Goal: Task Accomplishment & Management: Complete application form

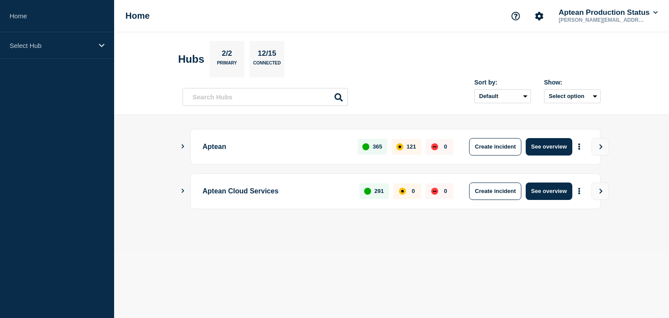
click at [179, 147] on main "Aptean 365 121 0 Create incident See overview Aptean Cloud Services 291 0 0 Cre…" at bounding box center [391, 183] width 555 height 137
click at [185, 190] on icon "Show Connected Hubs" at bounding box center [183, 190] width 6 height 4
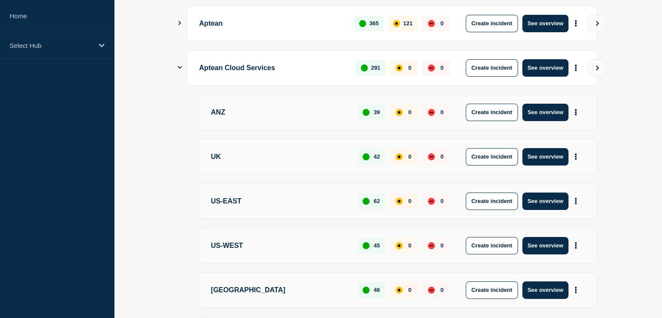
scroll to position [182, 0]
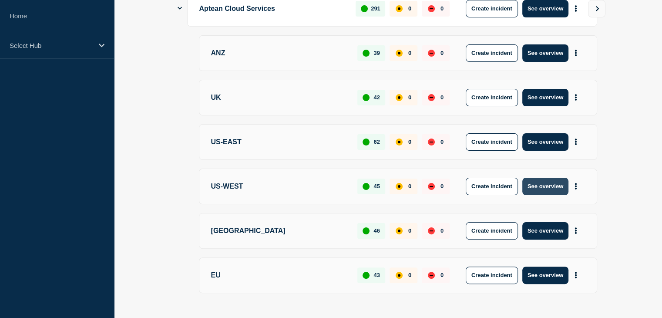
click at [538, 180] on button "See overview" at bounding box center [545, 186] width 46 height 17
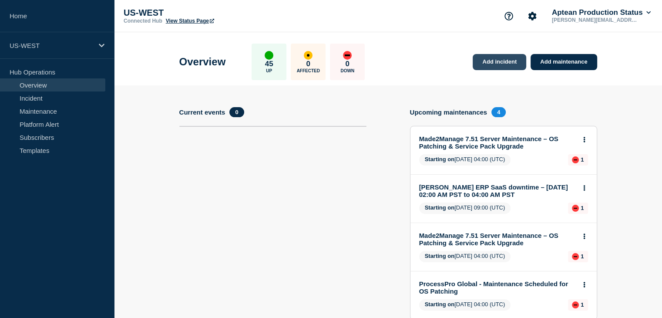
click at [508, 59] on link "Add incident" at bounding box center [500, 62] width 54 height 16
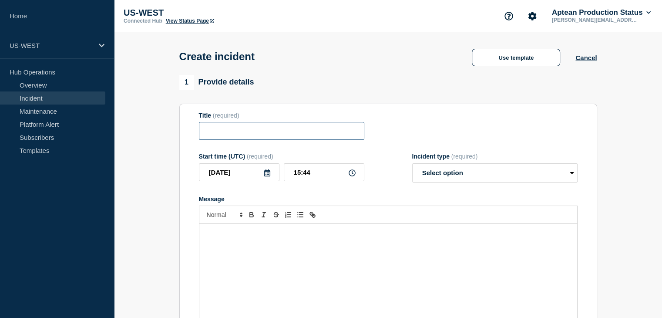
click at [288, 137] on input "Title" at bounding box center [281, 131] width 165 height 18
paste input "Impress Cameyo Outage"
click at [293, 136] on input "Impress Cameyo Outage" at bounding box center [281, 131] width 165 height 18
click at [205, 134] on input "Impress Cameyo Outage" at bounding box center [281, 131] width 165 height 18
type input "Impress Cameyo Outage"
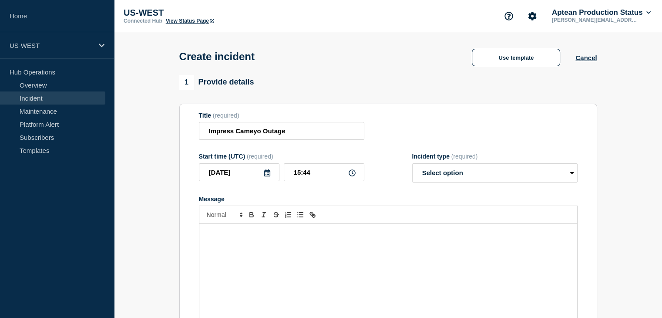
click at [284, 265] on div "Message" at bounding box center [388, 276] width 378 height 104
click at [266, 262] on div "Message" at bounding box center [388, 276] width 378 height 104
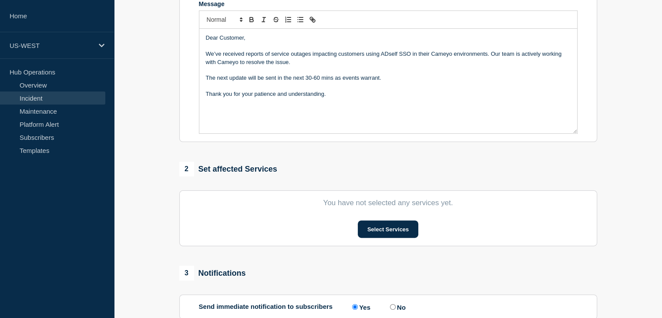
scroll to position [194, 0]
click at [385, 233] on button "Select Services" at bounding box center [388, 229] width 61 height 17
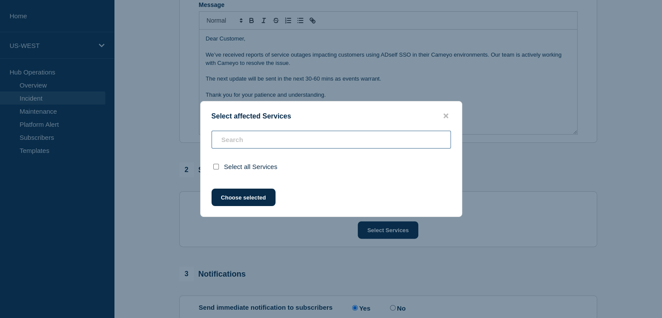
click at [227, 146] on input "text" at bounding box center [331, 140] width 239 height 18
type input "m"
checkbox input "false"
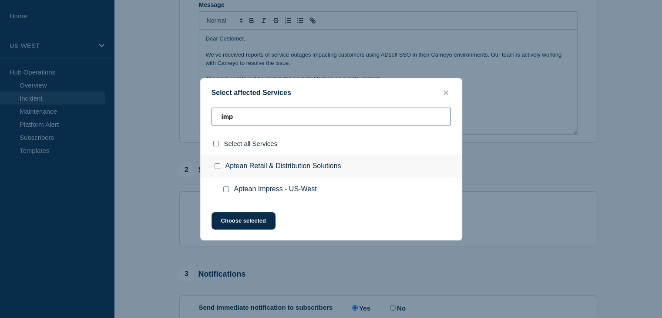
type input "imp"
click at [225, 189] on input "Aptean Impress - US-West checkbox" at bounding box center [226, 189] width 6 height 6
checkbox input "true"
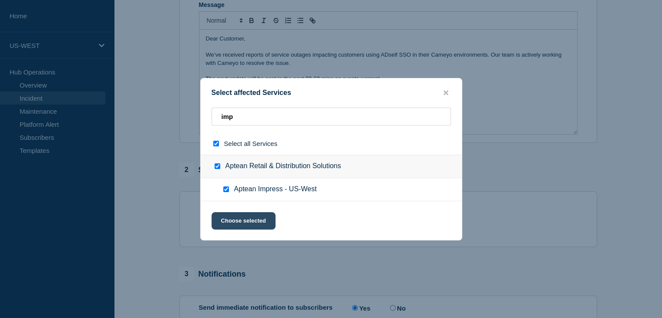
click at [235, 216] on button "Choose selected" at bounding box center [244, 220] width 64 height 17
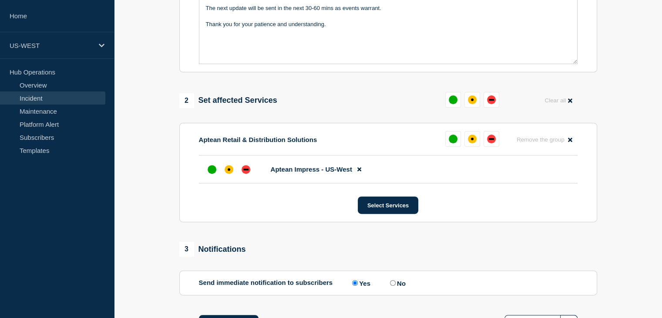
scroll to position [266, 0]
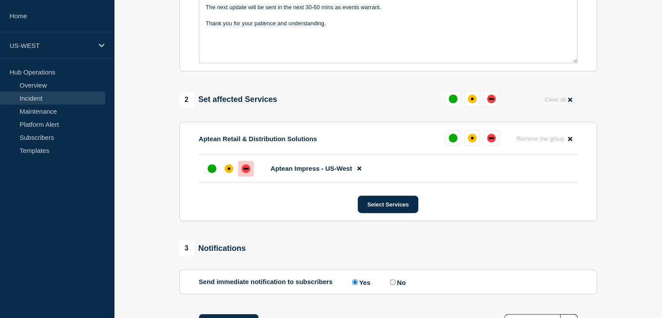
click at [242, 176] on div at bounding box center [246, 169] width 16 height 16
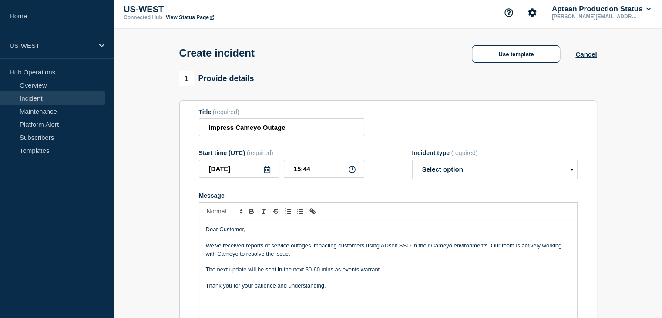
scroll to position [0, 0]
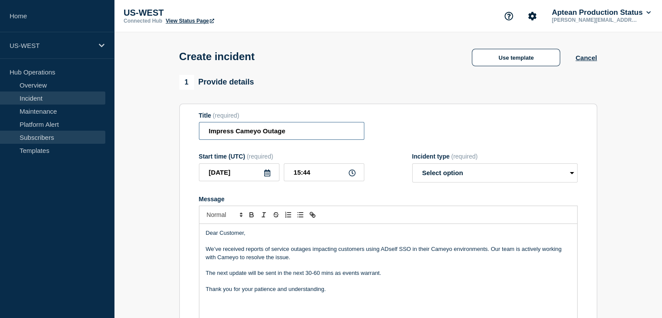
drag, startPoint x: 286, startPoint y: 134, endPoint x: 94, endPoint y: 132, distance: 192.8
paste input "Impress - Cameyo Outage Report"
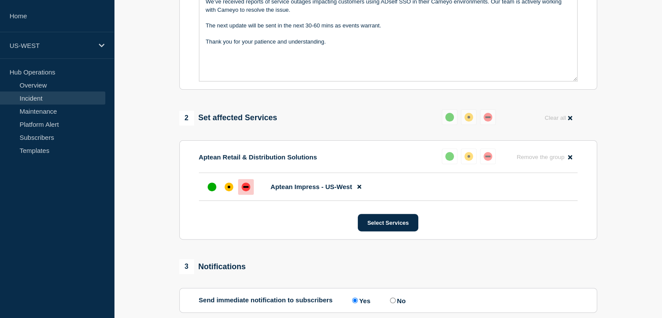
scroll to position [270, 0]
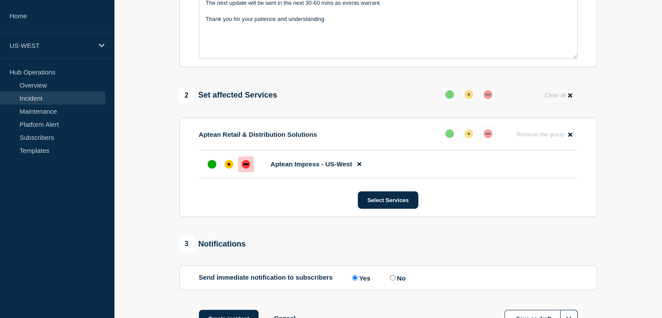
type input "Impress - Cameyo Outage Report"
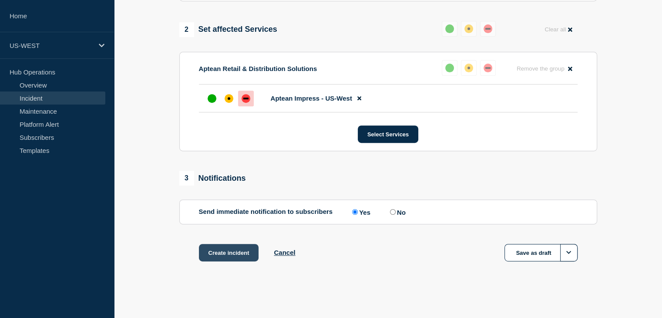
click at [221, 252] on button "Create incident" at bounding box center [229, 252] width 60 height 17
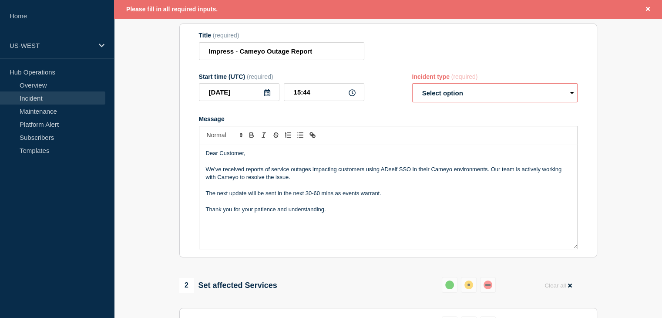
scroll to position [4, 0]
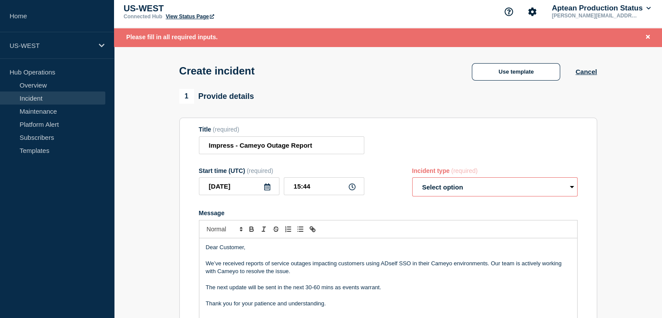
click at [354, 189] on icon at bounding box center [352, 186] width 7 height 7
click at [350, 190] on icon at bounding box center [352, 186] width 7 height 7
drag, startPoint x: 316, startPoint y: 188, endPoint x: 292, endPoint y: 187, distance: 23.5
click at [292, 187] on input "15:44" at bounding box center [324, 186] width 81 height 18
type input "13:30"
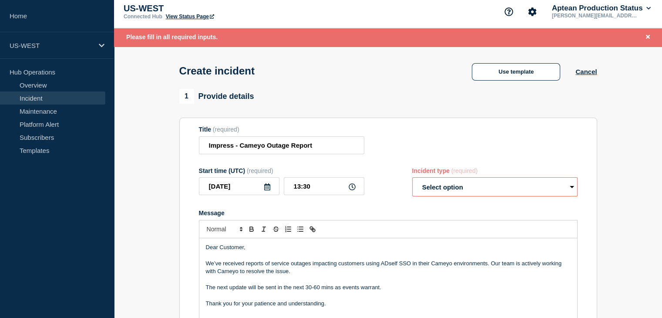
click at [473, 186] on select "Select option Investigating Identified Monitoring" at bounding box center [494, 186] width 165 height 19
select select "investigating"
click at [412, 180] on select "Select option Investigating Identified Monitoring" at bounding box center [494, 186] width 165 height 19
click at [406, 194] on div "Start time (UTC) (required) [DATE] 13:30 Incident type (required) Select option…" at bounding box center [388, 182] width 379 height 30
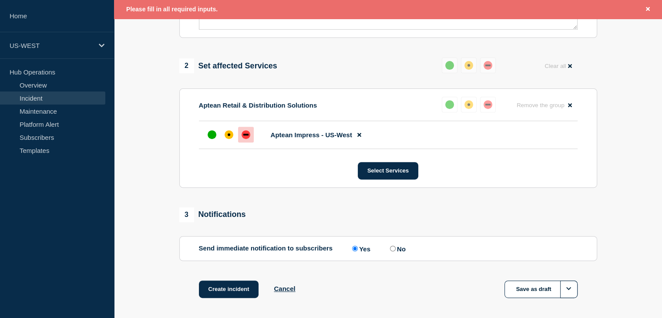
scroll to position [359, 0]
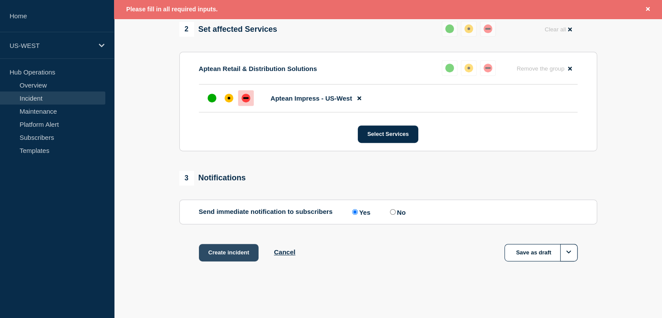
click at [233, 250] on button "Create incident" at bounding box center [229, 252] width 60 height 17
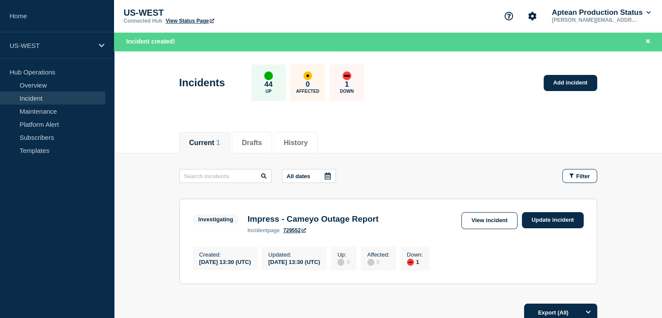
scroll to position [85, 0]
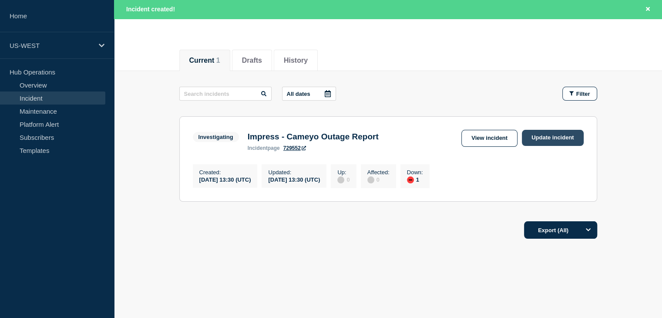
click at [555, 138] on link "Update incident" at bounding box center [553, 138] width 62 height 16
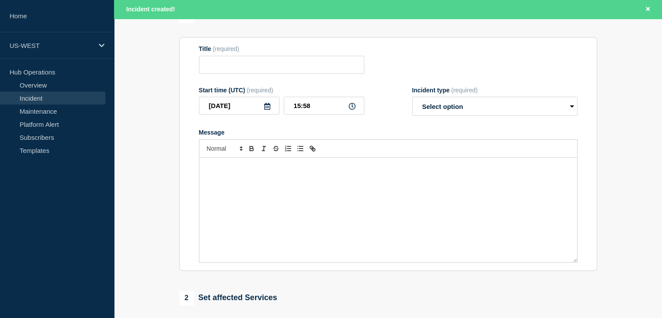
type input "Impress - Cameyo Outage Report"
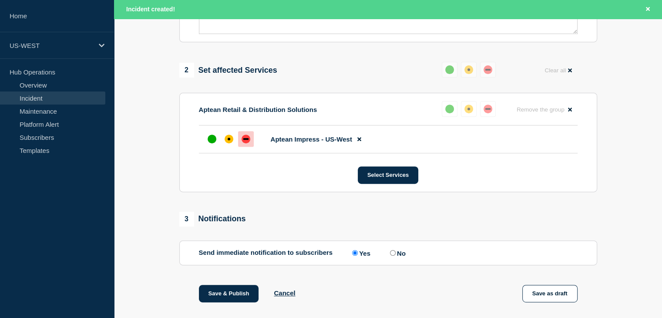
scroll to position [424, 0]
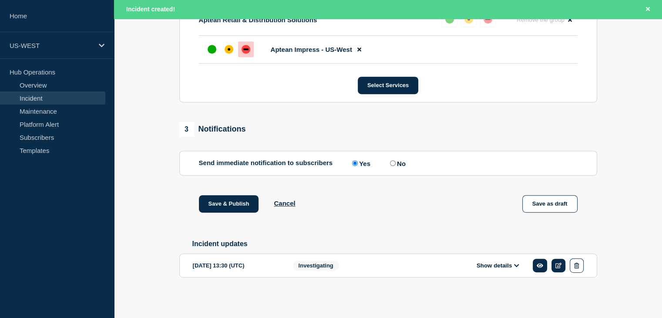
click at [511, 264] on button "Show details" at bounding box center [498, 265] width 48 height 7
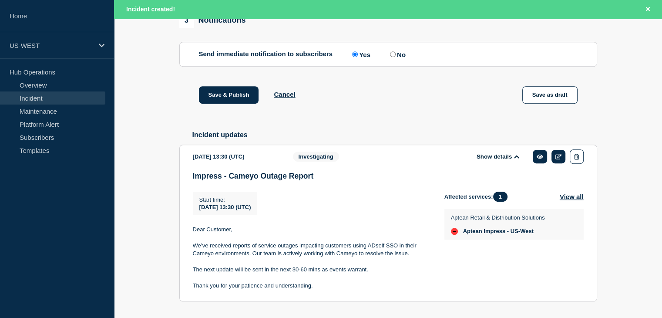
scroll to position [547, 0]
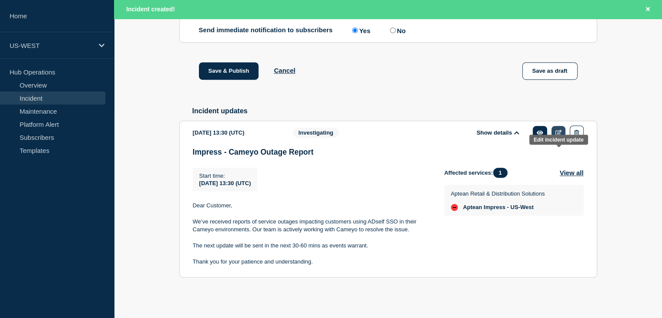
click at [558, 135] on icon at bounding box center [558, 133] width 7 height 6
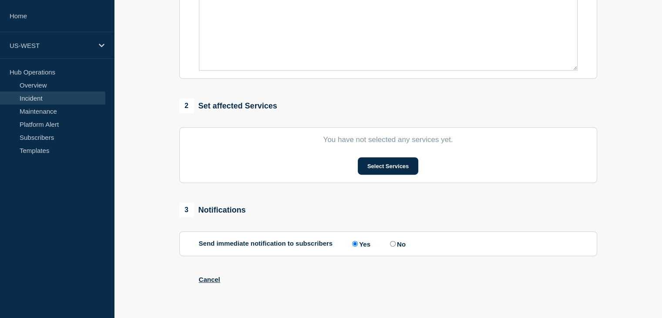
type input "Impress - Cameyo Outage Report"
type input "13:30"
select select "investigating"
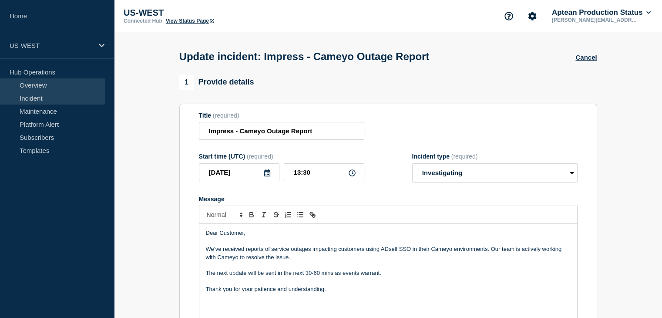
click at [60, 86] on link "Overview" at bounding box center [52, 84] width 105 height 13
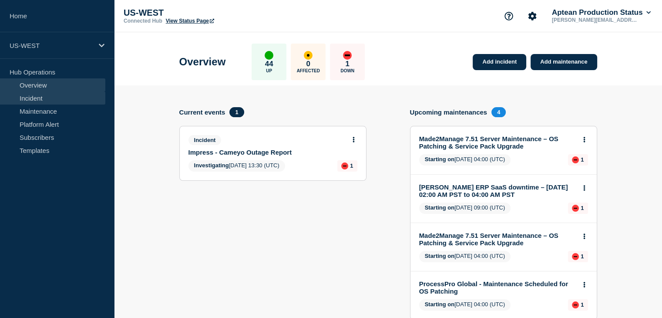
click at [61, 97] on link "Incident" at bounding box center [52, 97] width 105 height 13
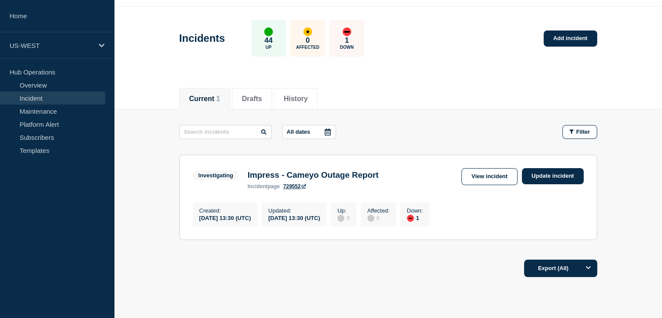
scroll to position [5, 0]
